Goal: Task Accomplishment & Management: Find specific page/section

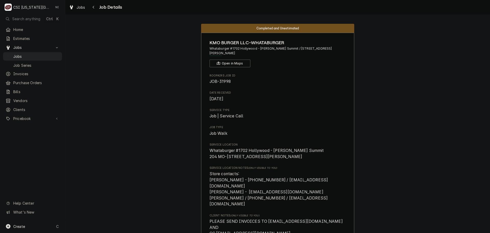
scroll to position [1198, 0]
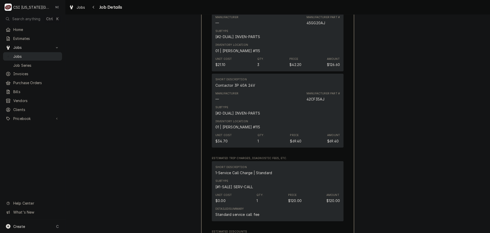
click at [36, 54] on span "Jobs" at bounding box center [36, 56] width 46 height 5
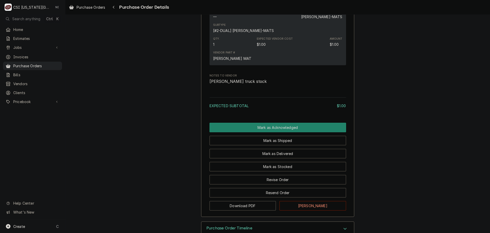
scroll to position [357, 0]
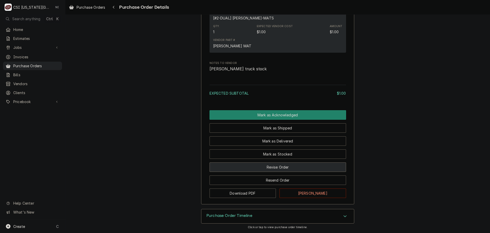
click at [285, 167] on button "Revise Order" at bounding box center [278, 166] width 137 height 9
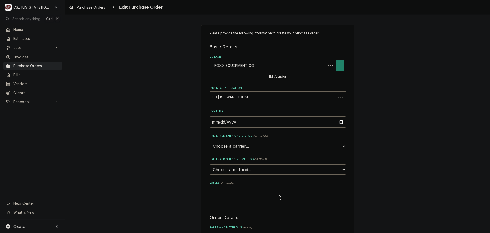
type textarea "x"
click at [47, 63] on span "Purchase Orders" at bounding box center [36, 65] width 46 height 5
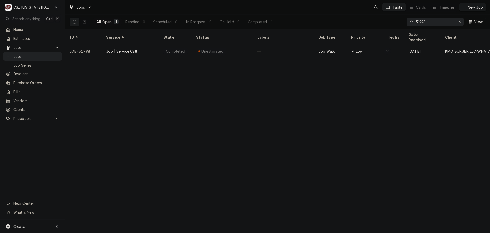
drag, startPoint x: 426, startPoint y: 21, endPoint x: 403, endPoint y: 21, distance: 22.7
click at [404, 21] on div "All Open 1 Pending 0 Scheduled 0 In Progress 0 On Hold 0 Completed 1 31998 View" at bounding box center [277, 22] width 417 height 14
type input "31921"
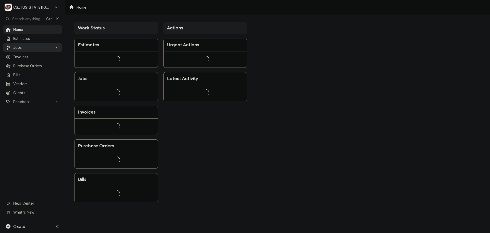
click at [37, 45] on span "Jobs" at bounding box center [32, 47] width 39 height 5
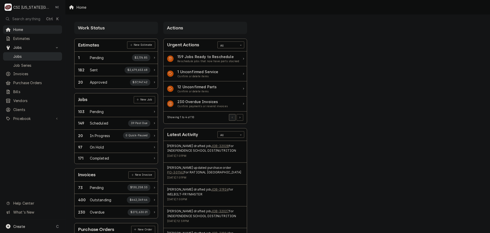
click at [33, 56] on span "Jobs" at bounding box center [36, 56] width 46 height 5
